Goal: Task Accomplishment & Management: Manage account settings

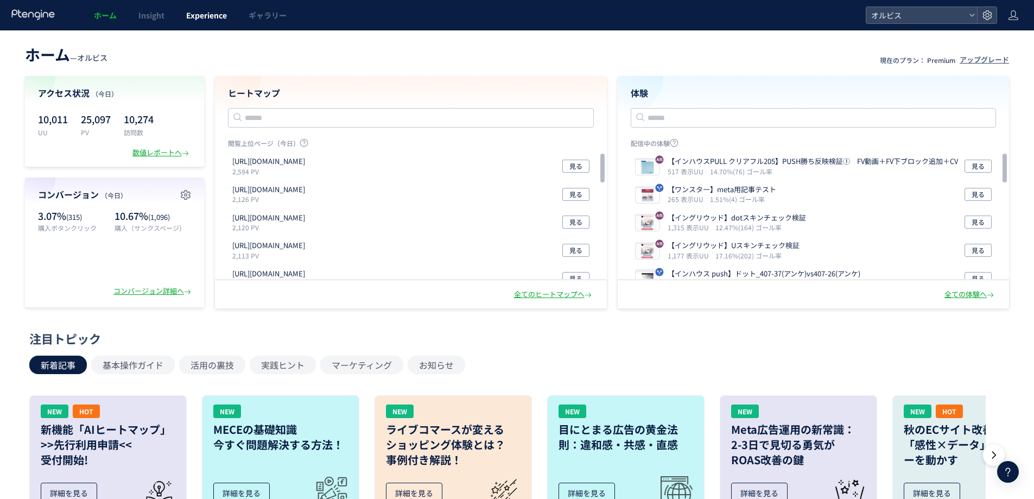
click at [219, 11] on span "Experience" at bounding box center [206, 15] width 41 height 11
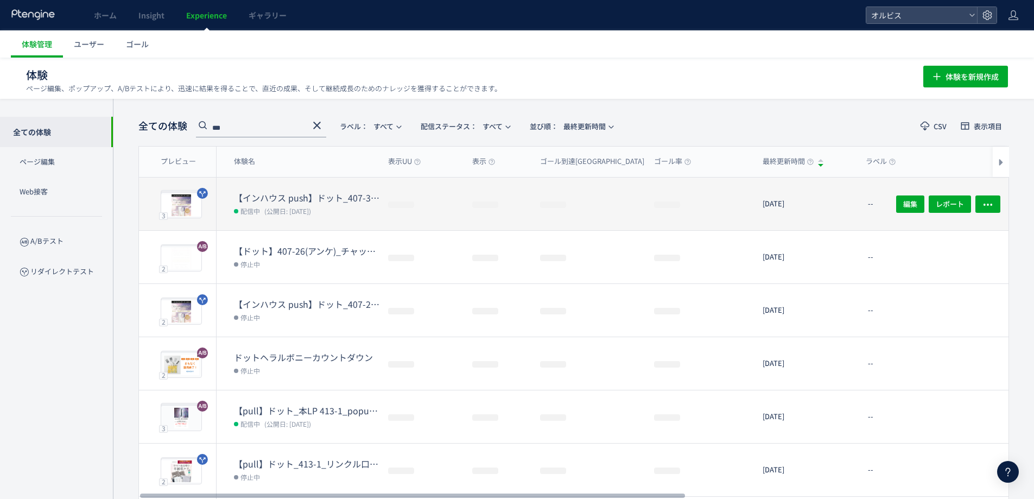
click at [351, 192] on dt "【インハウス push】ドット_407-37(アンケ)vs407-26(アンケ)" at bounding box center [306, 198] width 145 height 12
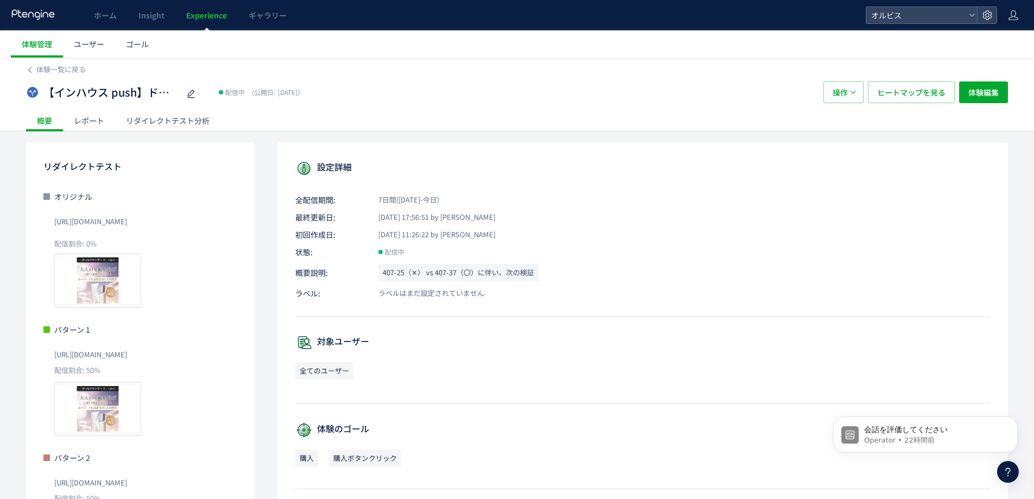
click at [155, 130] on div "リダイレクトテスト分析" at bounding box center [167, 121] width 105 height 22
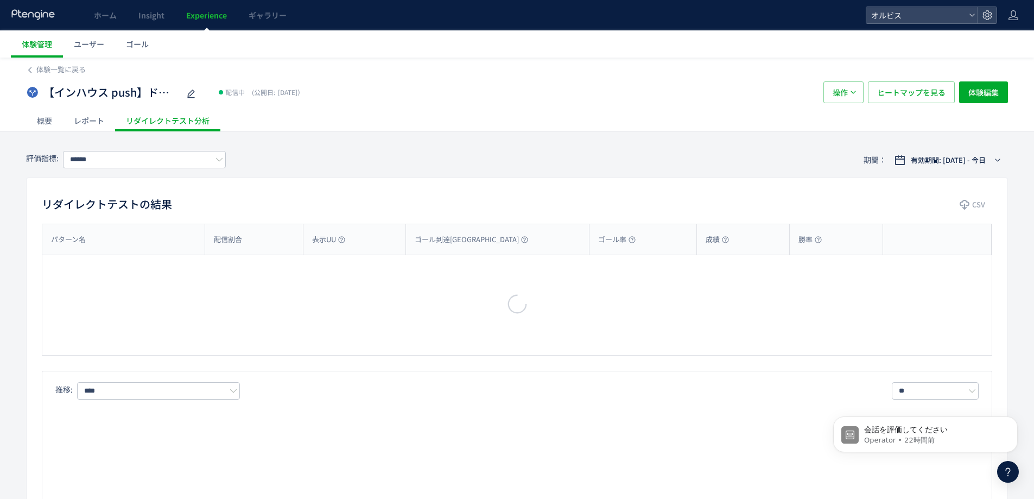
type input "**"
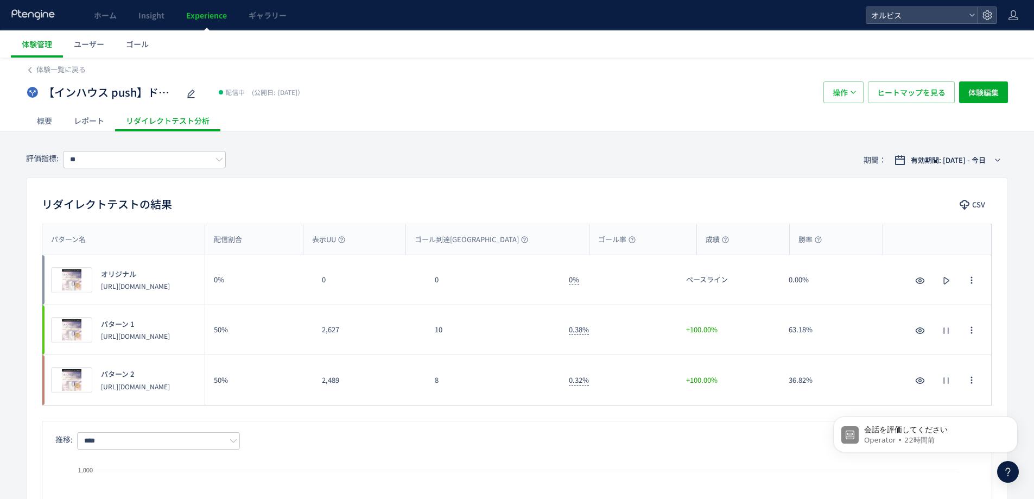
click at [465, 395] on div "8" at bounding box center [493, 380] width 134 height 50
click at [212, 16] on span "Experience" at bounding box center [206, 15] width 41 height 11
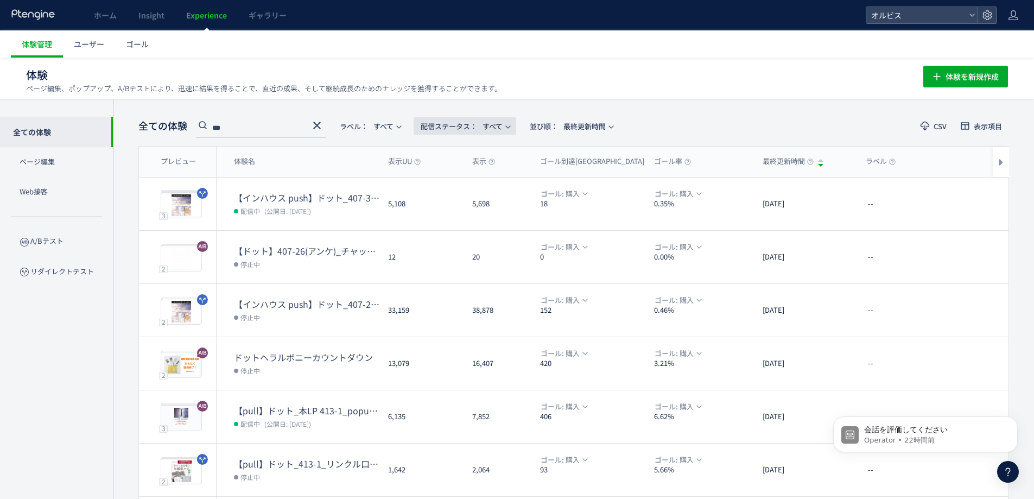
click at [471, 124] on span "配信ステータス​：" at bounding box center [449, 126] width 56 height 10
click at [466, 181] on li "配信中" at bounding box center [468, 176] width 45 height 20
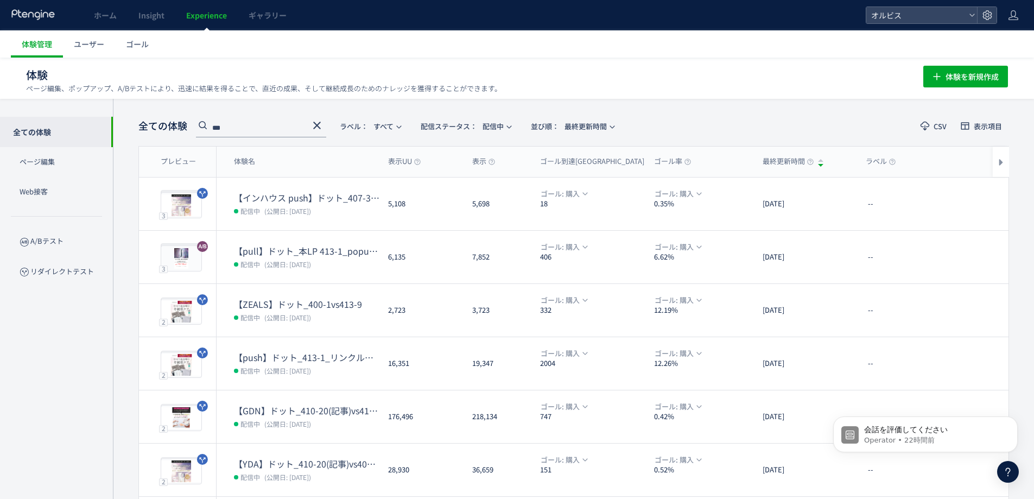
click at [318, 124] on use at bounding box center [317, 126] width 8 height 8
